Goal: Task Accomplishment & Management: Manage account settings

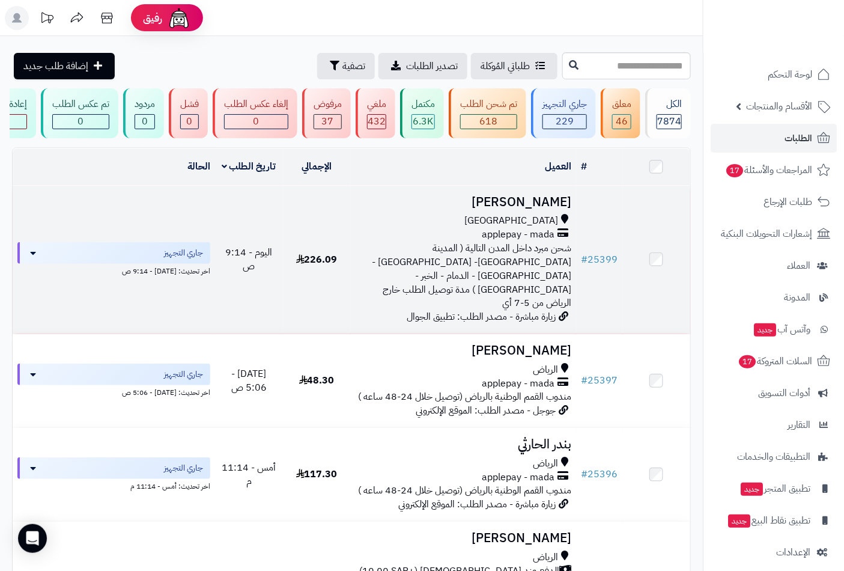
click at [526, 252] on span "شحن مبرد داخل المدن التالية ( المدينة [GEOGRAPHIC_DATA]- [GEOGRAPHIC_DATA] - [G…" at bounding box center [472, 275] width 200 height 69
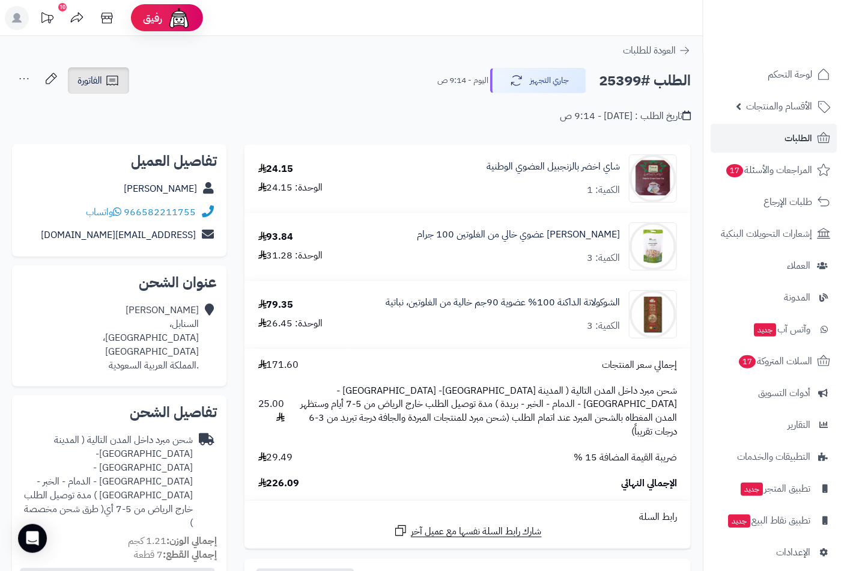
click at [94, 85] on span "الفاتورة" at bounding box center [90, 80] width 25 height 14
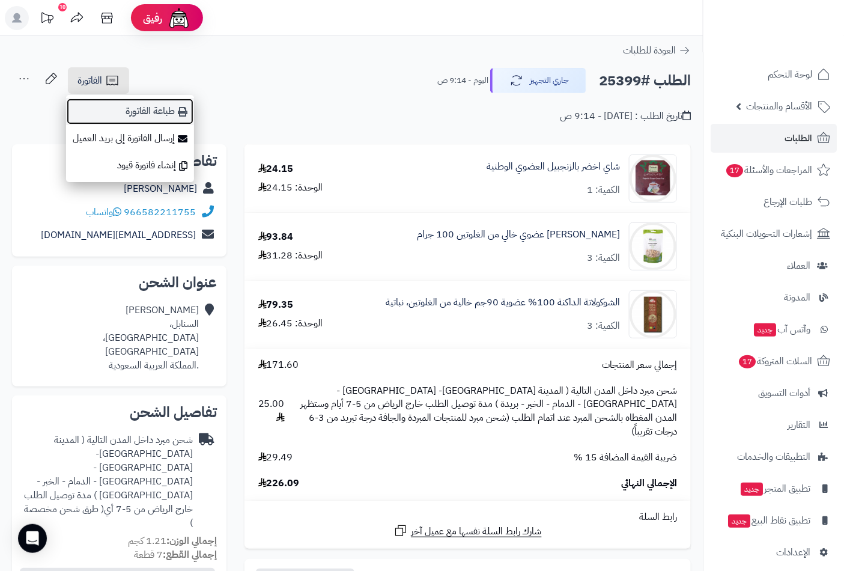
click at [159, 109] on link "طباعة الفاتورة" at bounding box center [130, 111] width 128 height 27
